Goal: Task Accomplishment & Management: Manage account settings

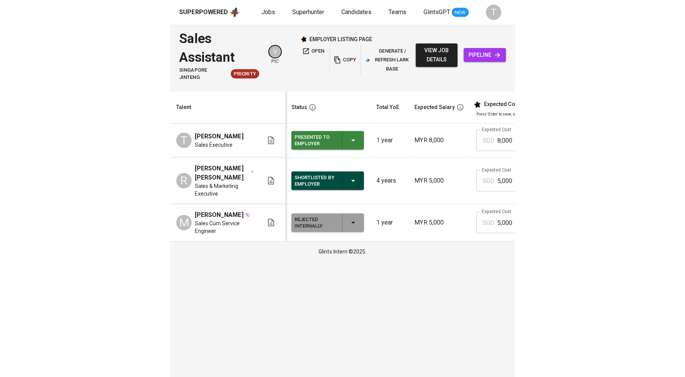
scroll to position [0, 315]
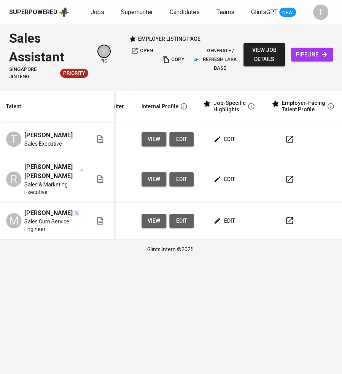
click at [288, 180] on icon "button" at bounding box center [289, 178] width 9 height 9
click at [286, 140] on icon "button" at bounding box center [289, 138] width 9 height 9
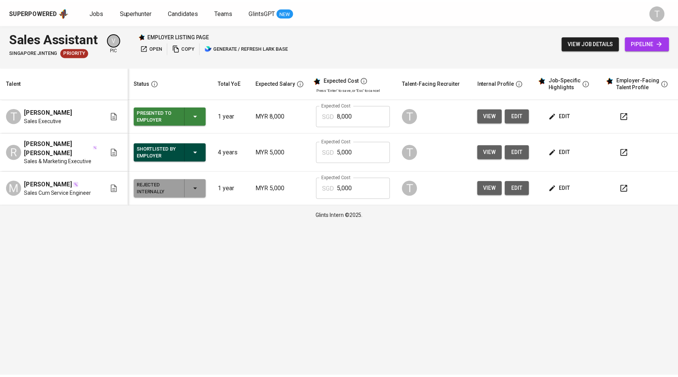
scroll to position [0, 0]
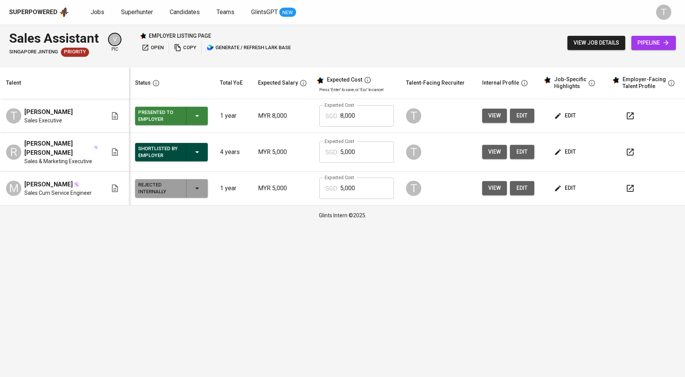
click at [97, 15] on span "Jobs" at bounding box center [98, 11] width 14 height 7
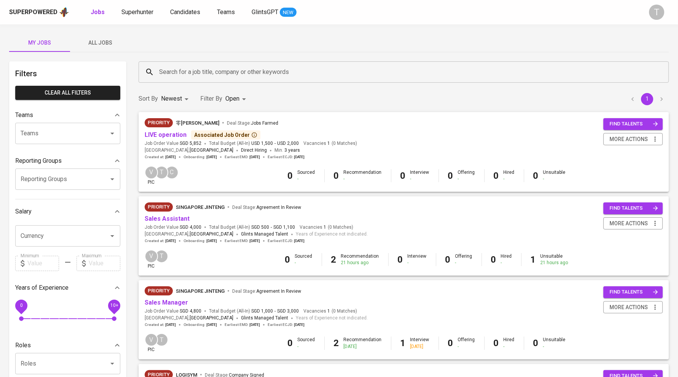
click at [160, 214] on span "Sales Assistant" at bounding box center [167, 218] width 45 height 9
click at [160, 222] on link "Sales Assistant" at bounding box center [167, 218] width 45 height 7
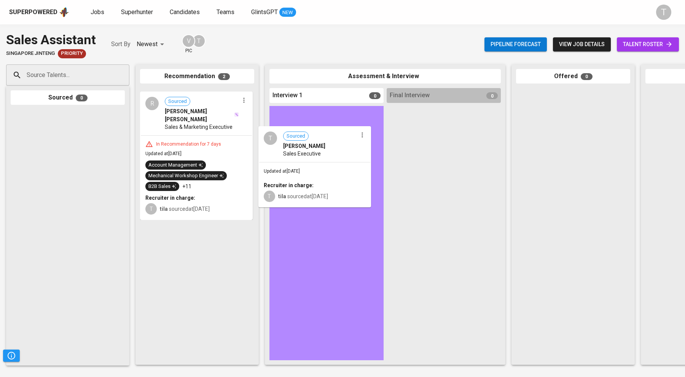
drag, startPoint x: 205, startPoint y: 142, endPoint x: 327, endPoint y: 183, distance: 129.1
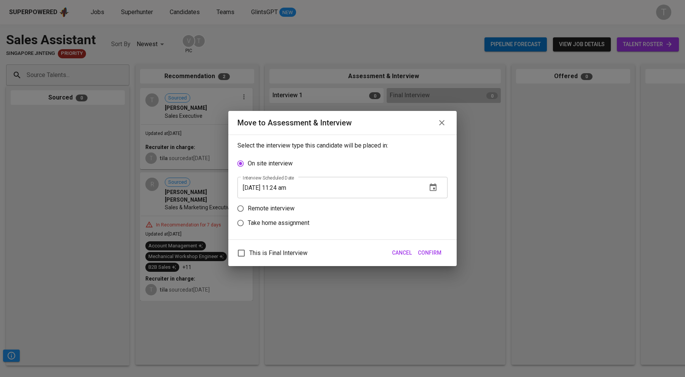
click at [342, 189] on icon "button" at bounding box center [433, 187] width 7 height 8
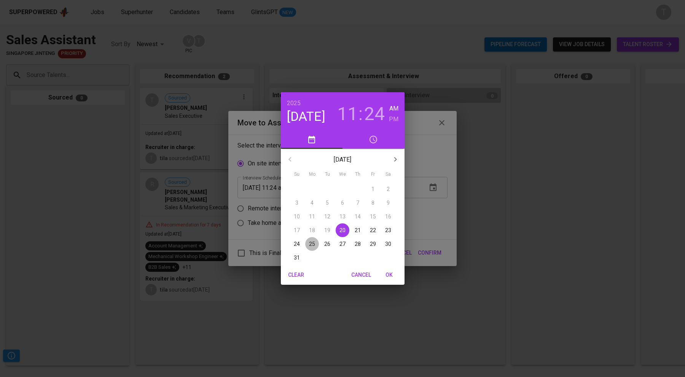
click at [306, 241] on span "25" at bounding box center [312, 244] width 14 height 8
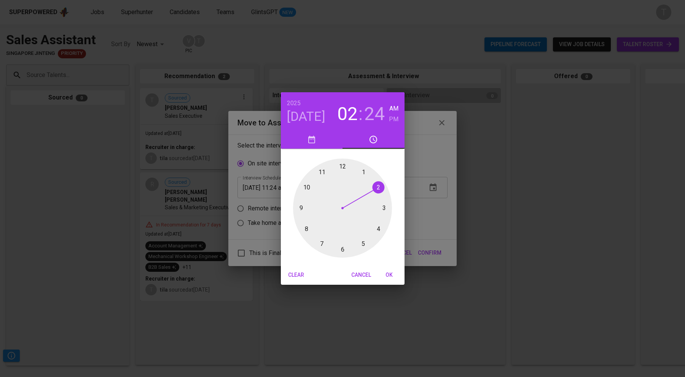
click at [342, 187] on div at bounding box center [342, 207] width 99 height 99
click at [342, 165] on div at bounding box center [342, 207] width 99 height 99
type input "[DATE] 02:00 am"
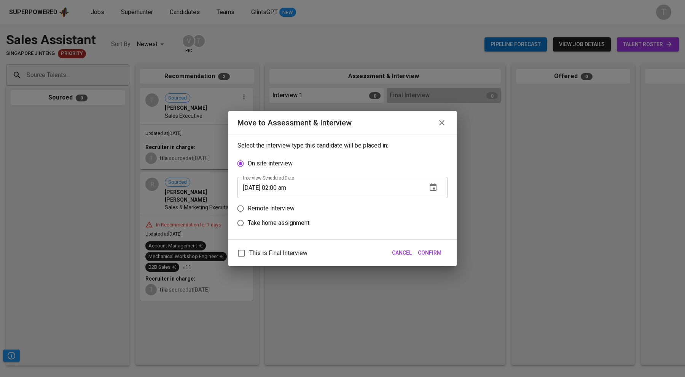
click at [280, 206] on p "Remote interview" at bounding box center [271, 208] width 47 height 9
click at [248, 206] on input "Remote interview" at bounding box center [240, 208] width 14 height 14
radio input "true"
click at [342, 251] on span "Confirm" at bounding box center [430, 253] width 24 height 10
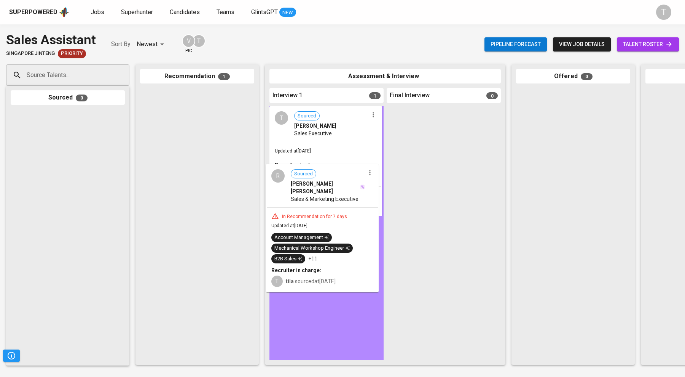
drag, startPoint x: 244, startPoint y: 173, endPoint x: 338, endPoint y: 228, distance: 109.3
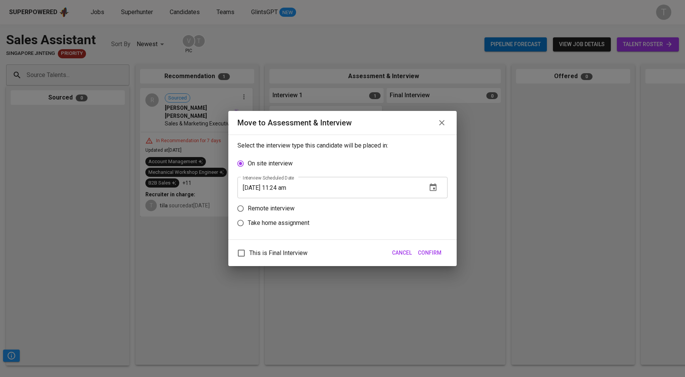
click at [257, 206] on p "Remote interview" at bounding box center [271, 208] width 47 height 9
click at [248, 206] on input "Remote interview" at bounding box center [240, 208] width 14 height 14
radio input "true"
click at [342, 198] on icon "button" at bounding box center [433, 202] width 7 height 8
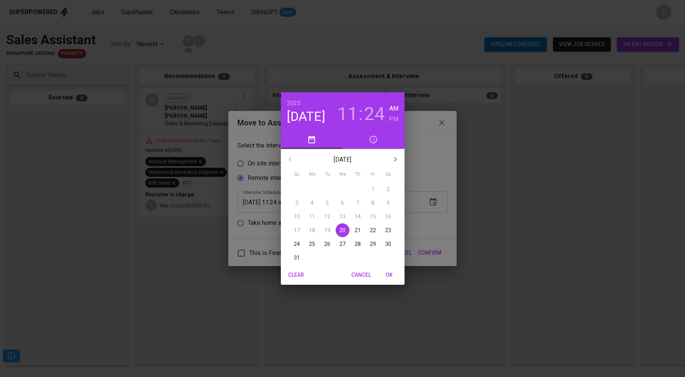
click at [313, 241] on p "25" at bounding box center [312, 244] width 6 height 8
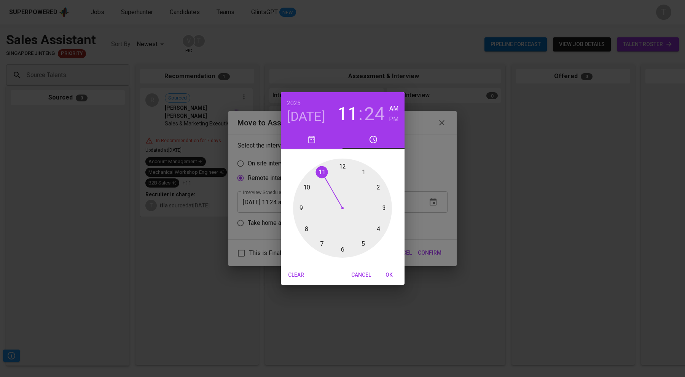
click at [307, 186] on div at bounding box center [342, 207] width 99 height 99
click at [342, 164] on div at bounding box center [342, 207] width 99 height 99
type input "[DATE] 10:00 am"
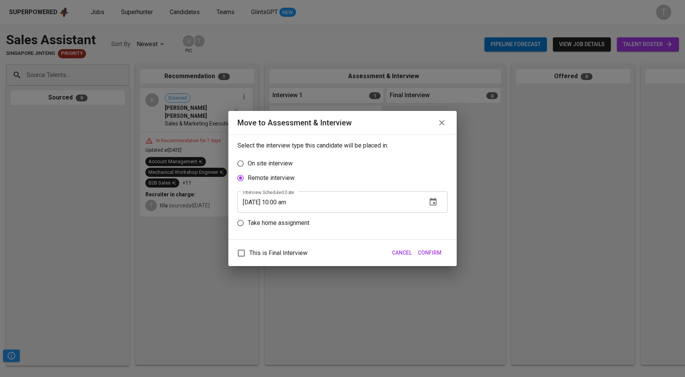
click at [342, 254] on span "Confirm" at bounding box center [430, 253] width 24 height 10
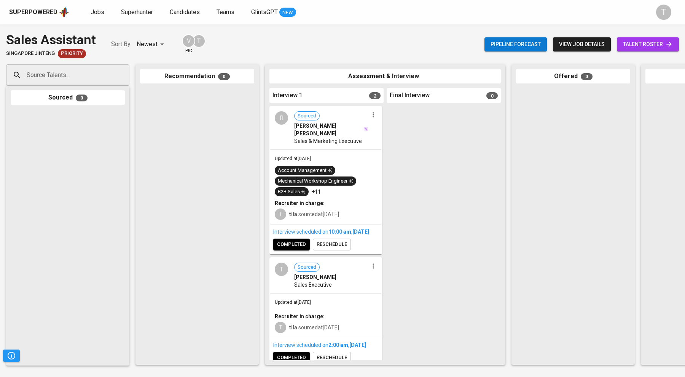
click at [95, 11] on span "Jobs" at bounding box center [98, 11] width 14 height 7
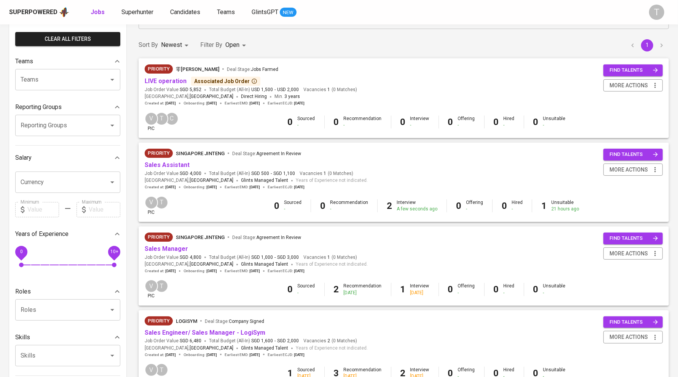
scroll to position [56, 0]
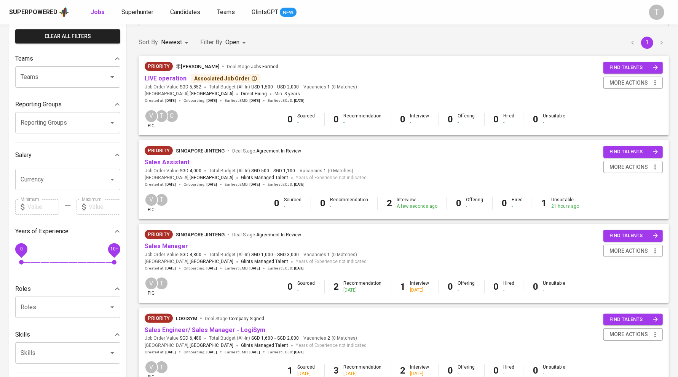
click at [173, 246] on link "Sales Manager" at bounding box center [166, 245] width 43 height 7
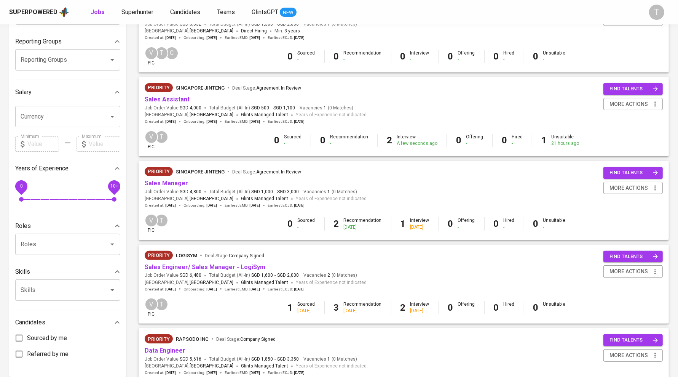
scroll to position [173, 0]
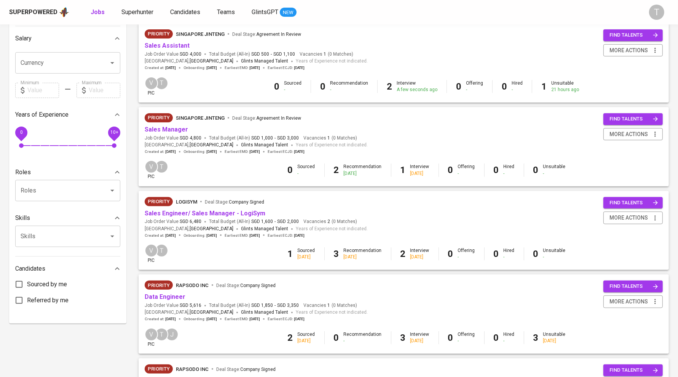
click at [230, 209] on div "Priority LogiSYM Deal Stage : Company Signed" at bounding box center [256, 203] width 223 height 12
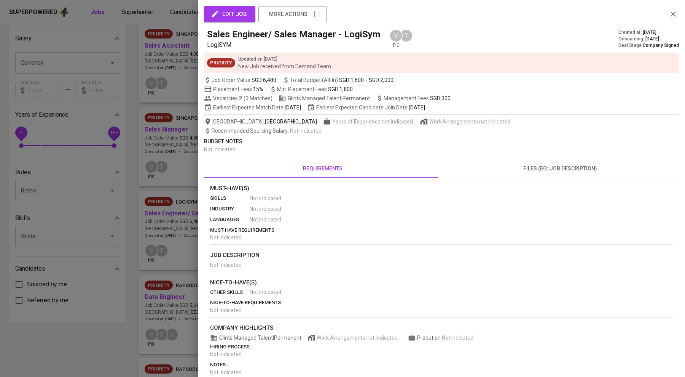
drag, startPoint x: 190, startPoint y: 239, endPoint x: 182, endPoint y: 215, distance: 25.5
click at [189, 236] on div at bounding box center [342, 188] width 685 height 377
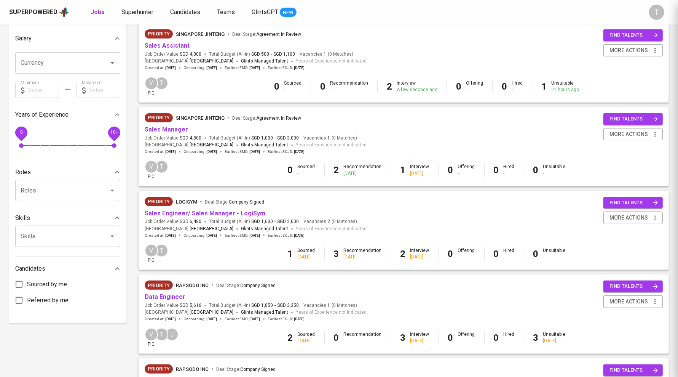
click at [183, 213] on link "Sales Engineer/ Sales Manager - LogiSym" at bounding box center [205, 212] width 121 height 7
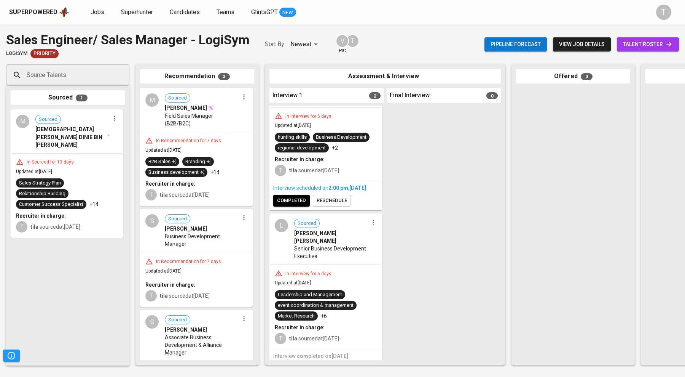
scroll to position [53, 0]
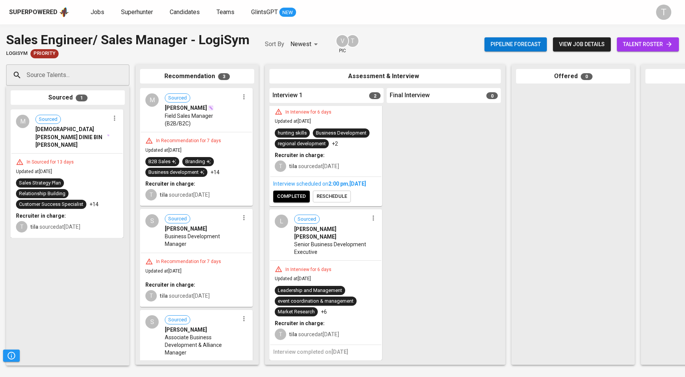
click at [342, 220] on icon "button" at bounding box center [374, 218] width 8 height 8
click at [342, 265] on span "Move to unsuitable" at bounding box center [392, 266] width 40 height 7
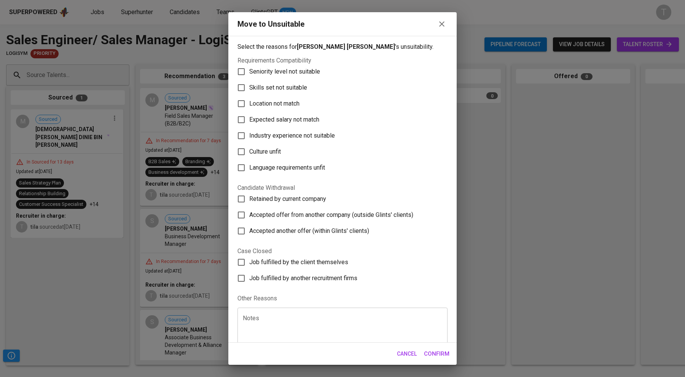
click at [302, 84] on span "Skills set not suitable" at bounding box center [278, 87] width 58 height 9
click at [249, 84] on input "Skills set not suitable" at bounding box center [241, 88] width 16 height 16
checkbox input "true"
click at [307, 137] on span "Industry experience not suitable" at bounding box center [292, 135] width 86 height 9
click at [249, 137] on input "Industry experience not suitable" at bounding box center [241, 136] width 16 height 16
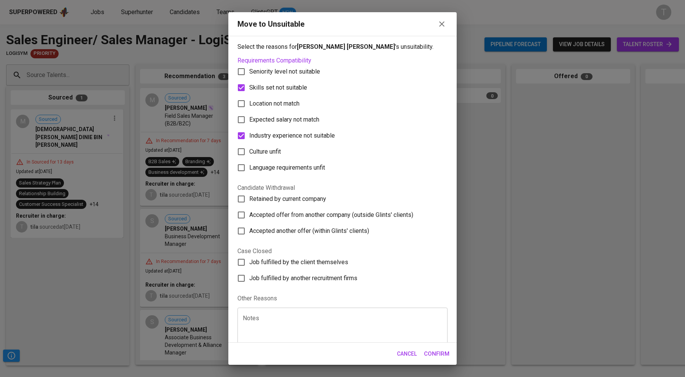
drag, startPoint x: 303, startPoint y: 136, endPoint x: 304, endPoint y: 140, distance: 4.3
click at [303, 136] on span "Industry experience not suitable" at bounding box center [292, 135] width 86 height 9
click at [249, 136] on input "Industry experience not suitable" at bounding box center [241, 136] width 16 height 16
checkbox input "false"
click at [262, 151] on span "Culture unfit" at bounding box center [265, 151] width 32 height 9
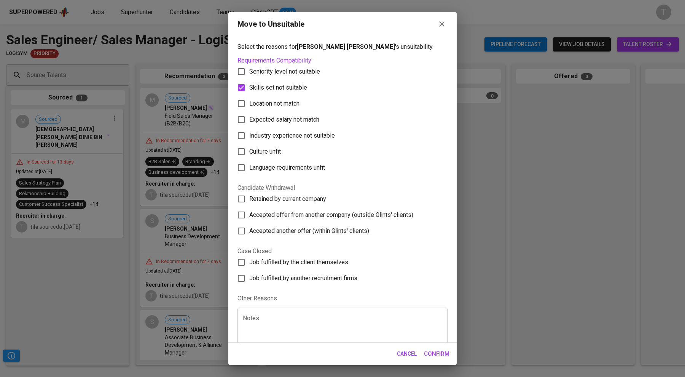
click at [249, 151] on input "Culture unfit" at bounding box center [241, 152] width 16 height 16
checkbox input "true"
click at [342, 349] on span "Confirm" at bounding box center [437, 353] width 26 height 10
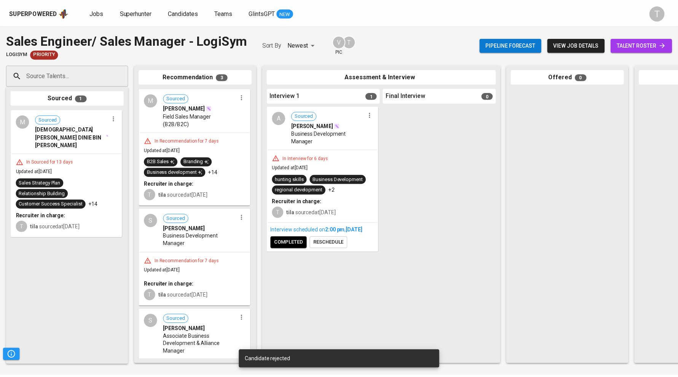
scroll to position [0, 0]
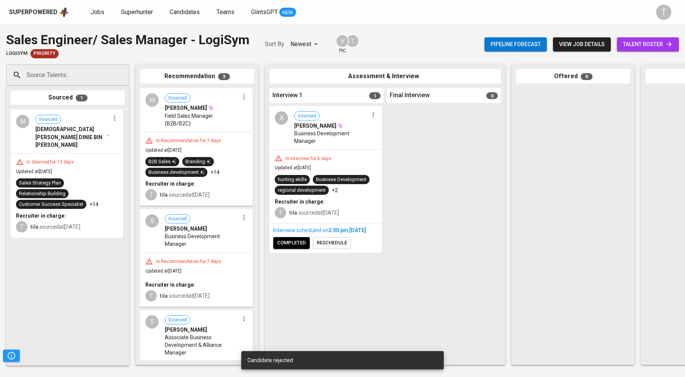
click at [97, 11] on span "Jobs" at bounding box center [98, 11] width 14 height 7
